Goal: Information Seeking & Learning: Learn about a topic

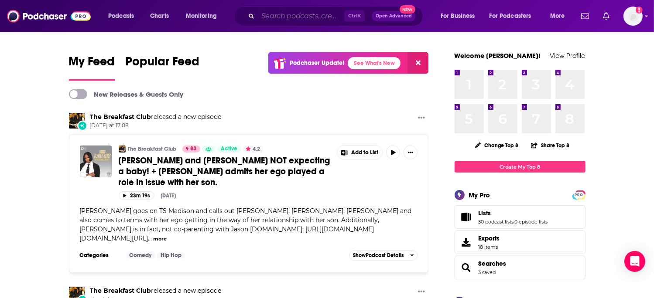
click at [317, 17] on input "Search podcasts, credits, & more..." at bounding box center [301, 16] width 86 height 14
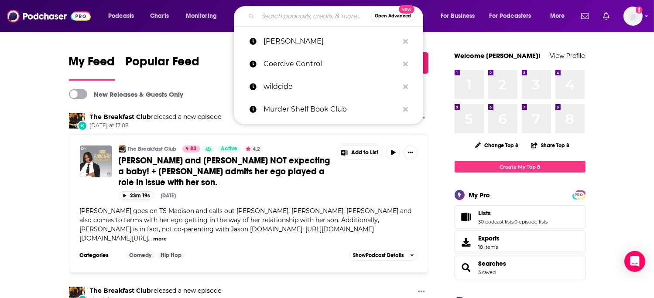
paste input "Murder Shelf Book Club Podcast"
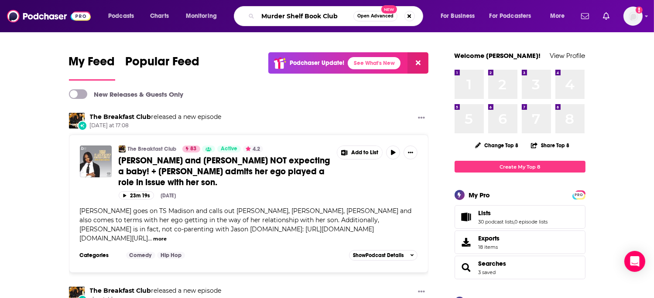
type input "Murder Shelf Book Club"
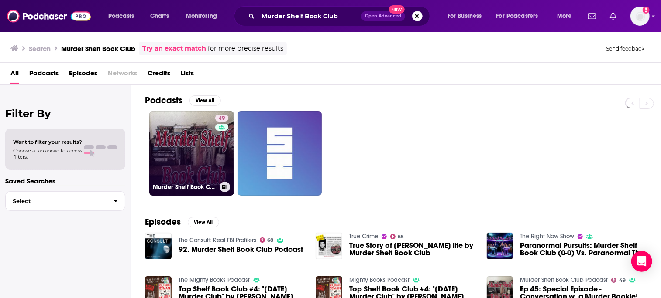
click at [204, 153] on link "49 Murder Shelf Book Club Podcast" at bounding box center [191, 153] width 85 height 85
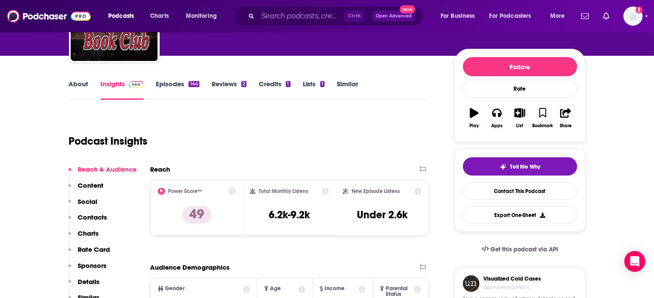
scroll to position [87, 0]
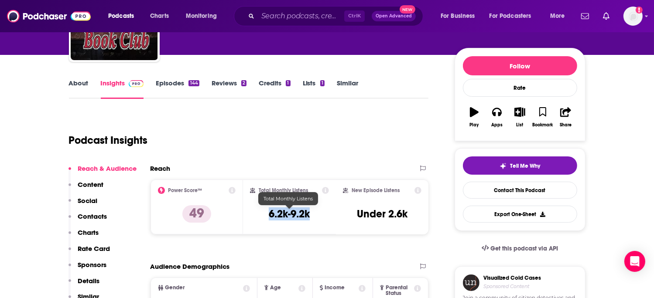
drag, startPoint x: 318, startPoint y: 218, endPoint x: 267, endPoint y: 216, distance: 50.6
click at [267, 216] on div "Total Monthly Listens 6.2k-9.2k" at bounding box center [289, 207] width 79 height 40
copy h3 "6.2k-9.2k"
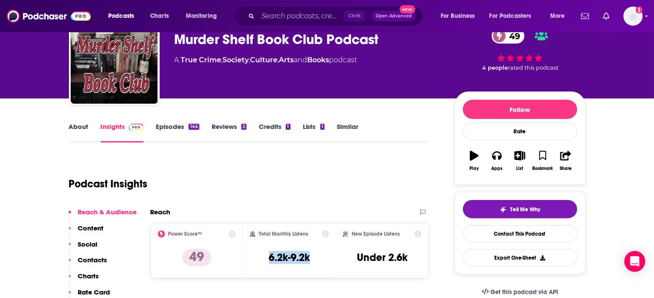
scroll to position [0, 0]
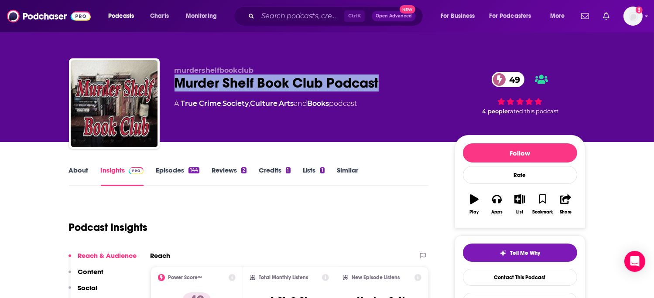
drag, startPoint x: 386, startPoint y: 82, endPoint x: 178, endPoint y: 88, distance: 208.7
click at [178, 88] on div "Murder Shelf Book Club Podcast 49" at bounding box center [308, 83] width 266 height 17
copy h2 "Murder Shelf Book Club Podcast"
click at [48, 11] on img at bounding box center [49, 16] width 84 height 17
